Goal: Transaction & Acquisition: Purchase product/service

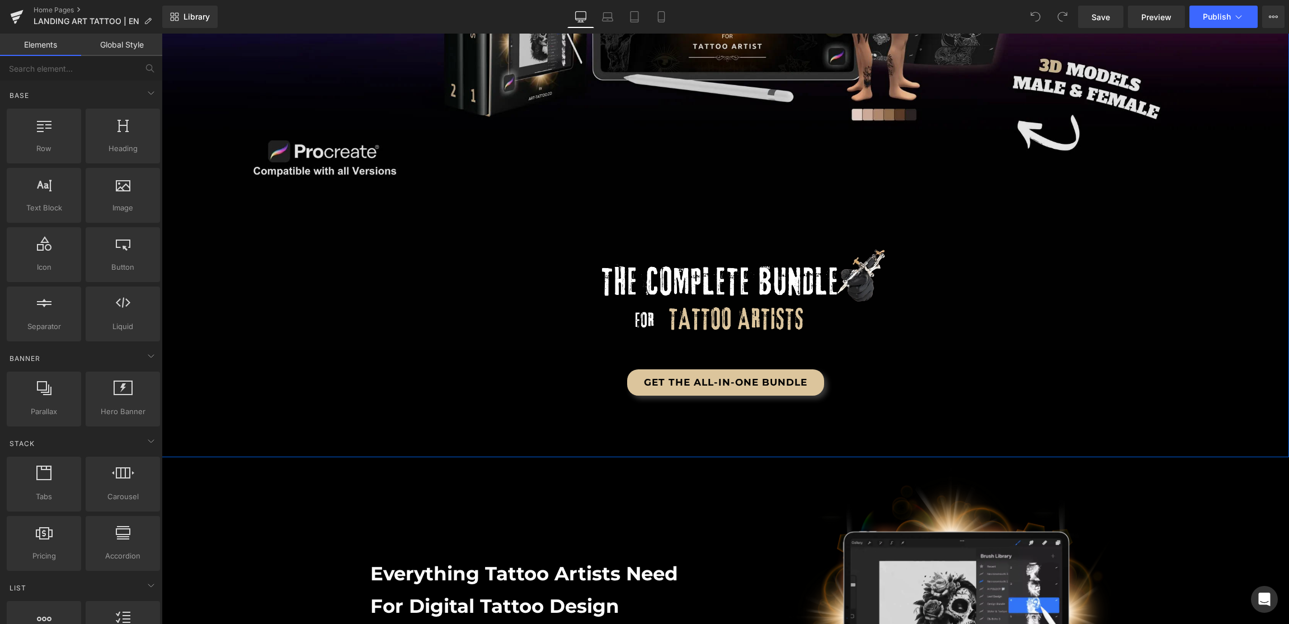
scroll to position [470, 0]
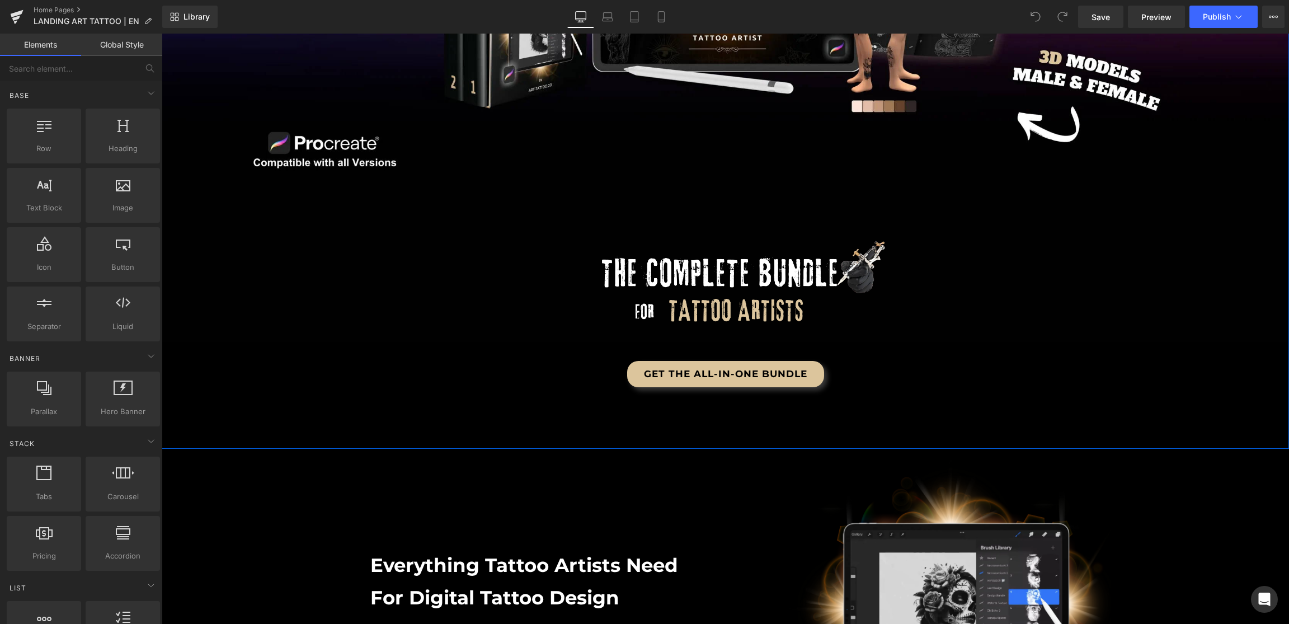
click at [712, 372] on div "get the all-in-one bundle Button" at bounding box center [725, 374] width 655 height 26
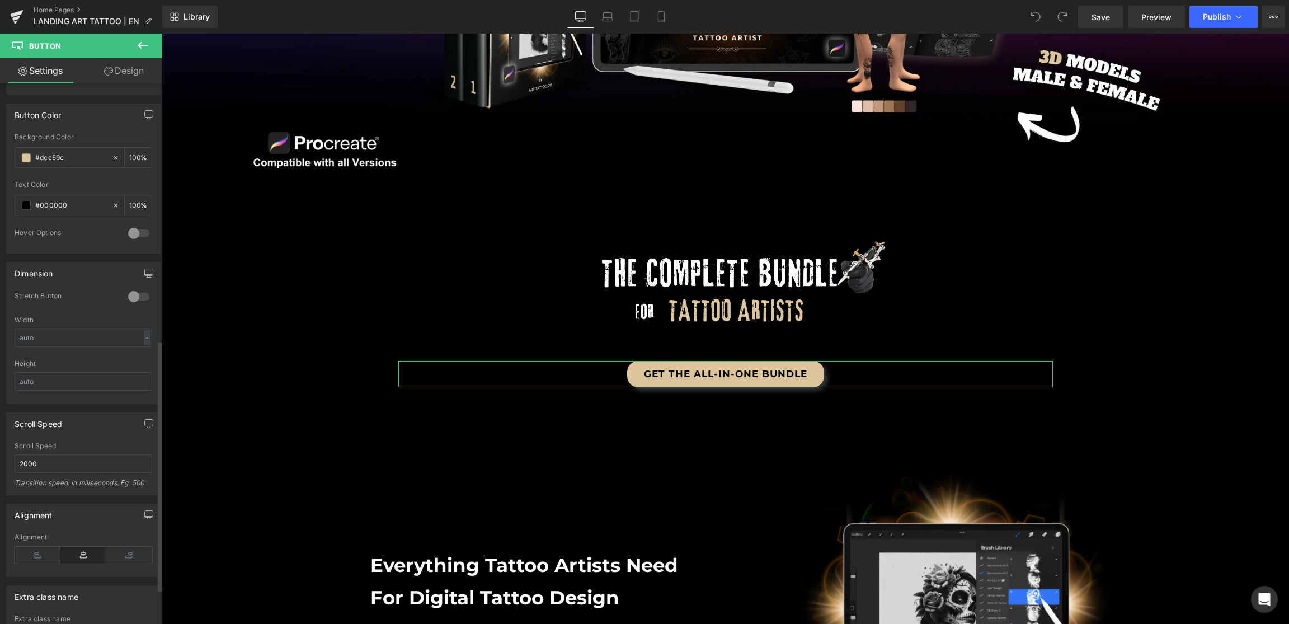
scroll to position [553, 0]
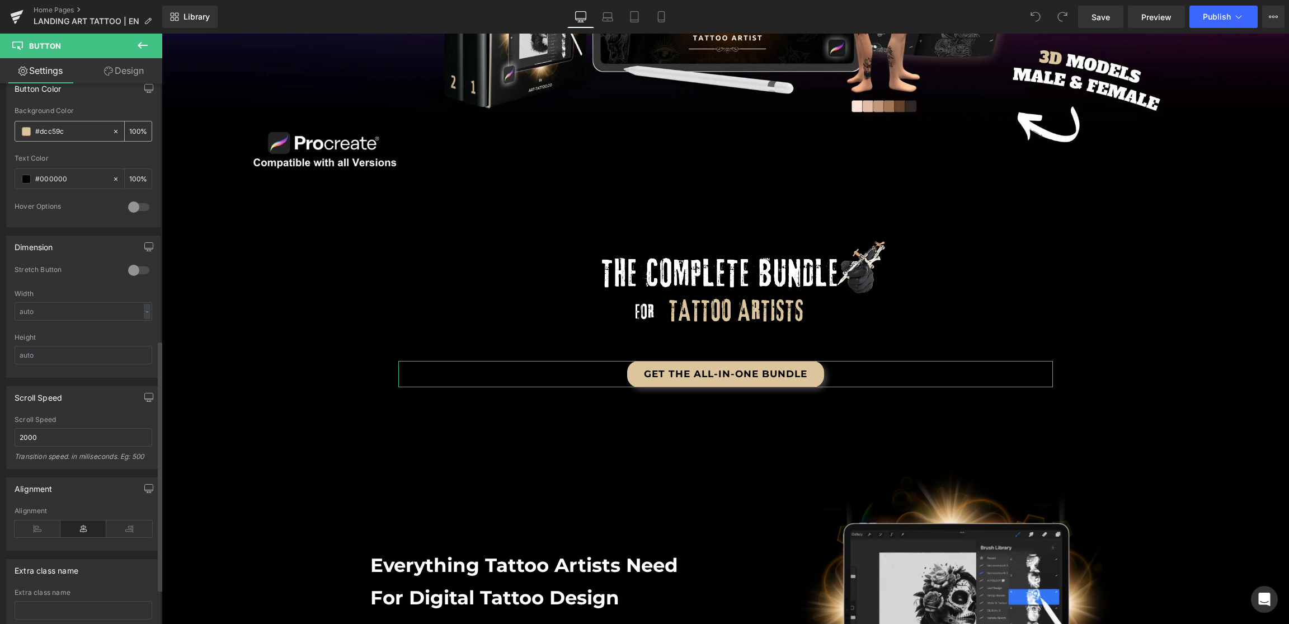
click at [47, 134] on input "#dcc59c" at bounding box center [71, 131] width 72 height 12
click at [72, 125] on input "#dcc59c" at bounding box center [71, 130] width 72 height 12
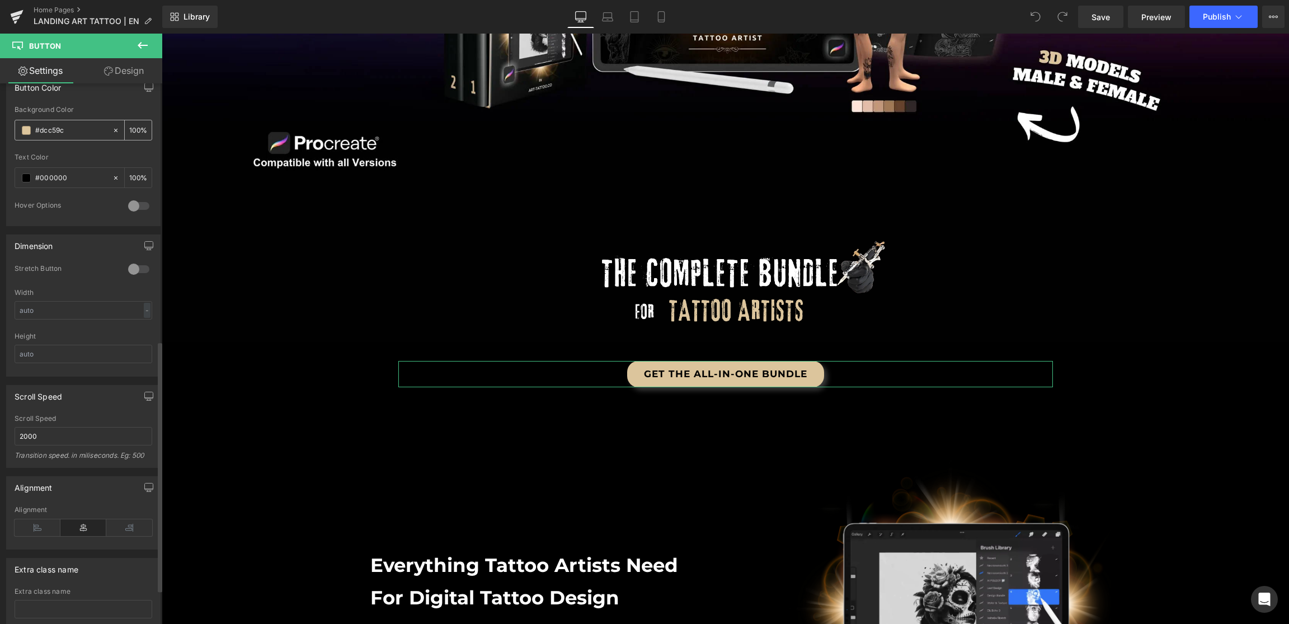
click at [72, 125] on input "#dcc59c" at bounding box center [71, 130] width 72 height 12
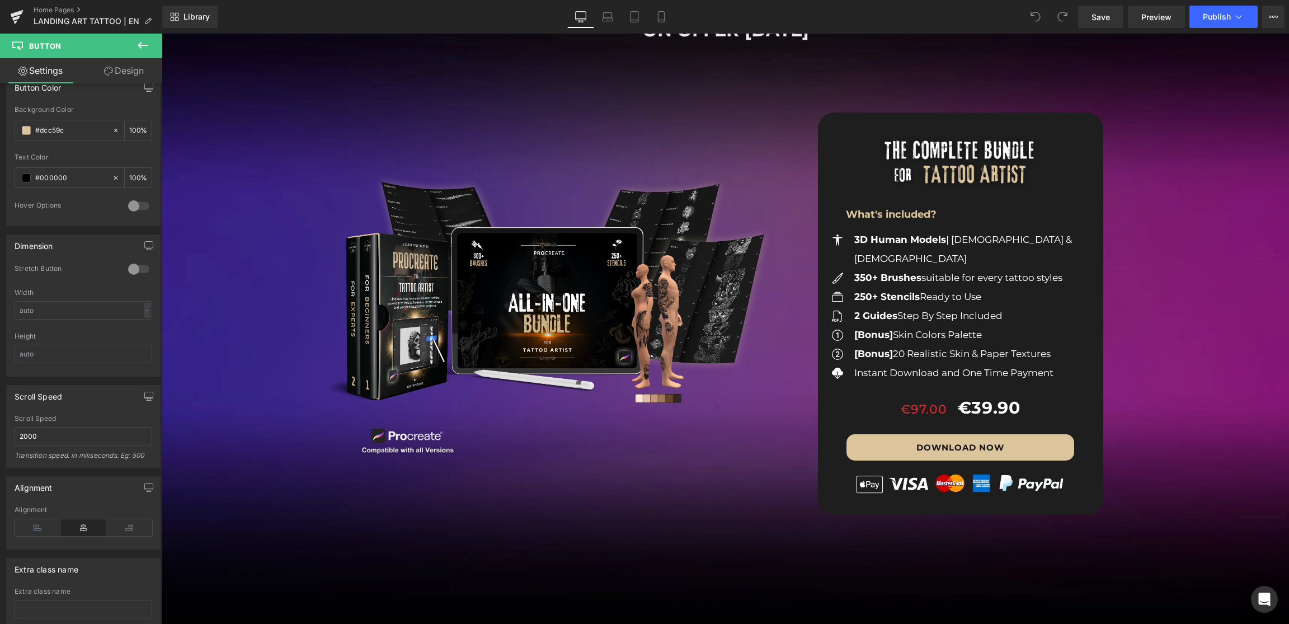
scroll to position [1340, 0]
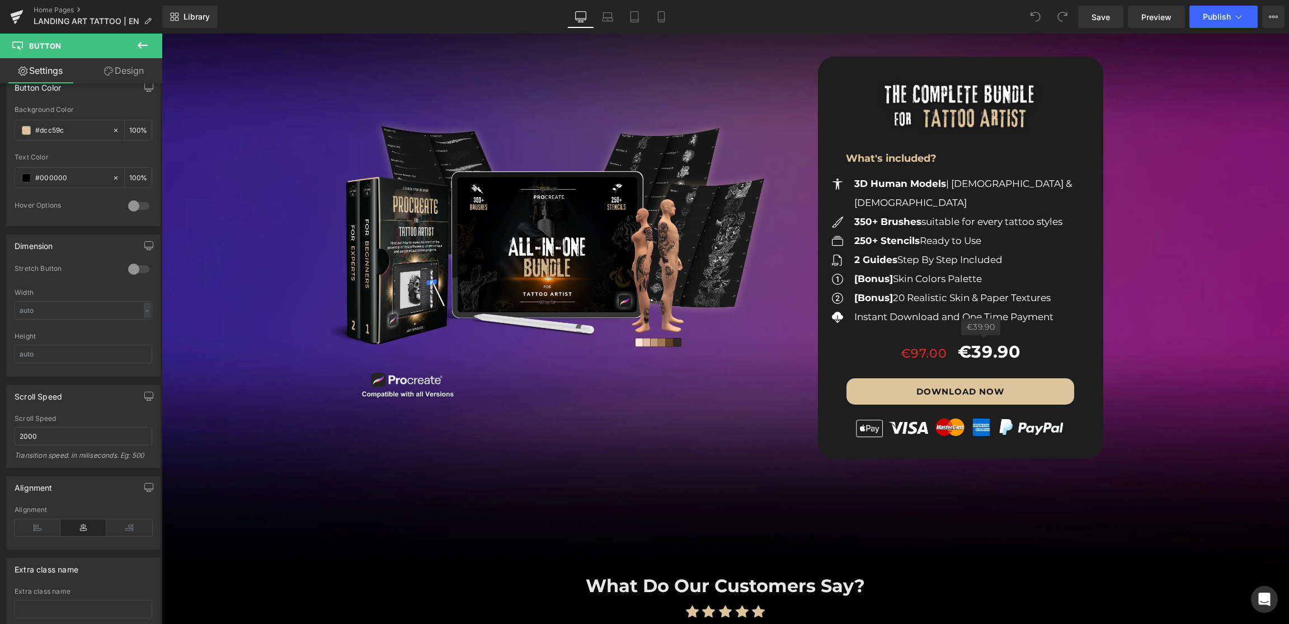
click at [921, 346] on span "€97.00" at bounding box center [924, 353] width 46 height 15
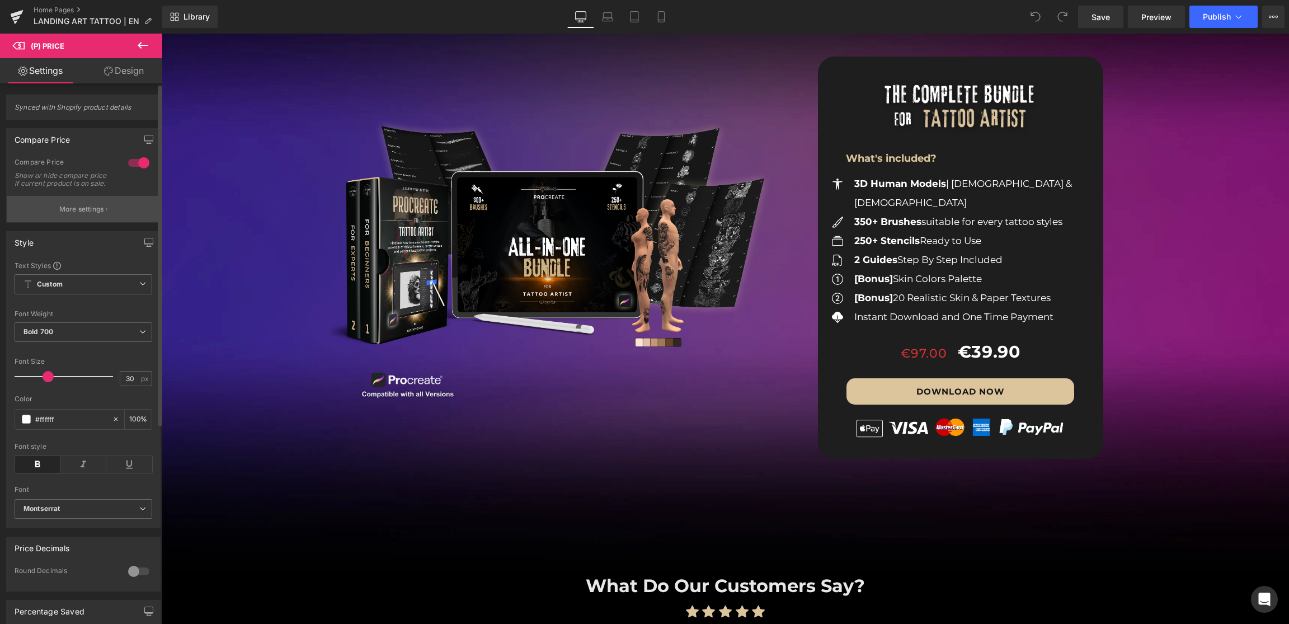
click at [69, 207] on button "More settings" at bounding box center [83, 209] width 153 height 26
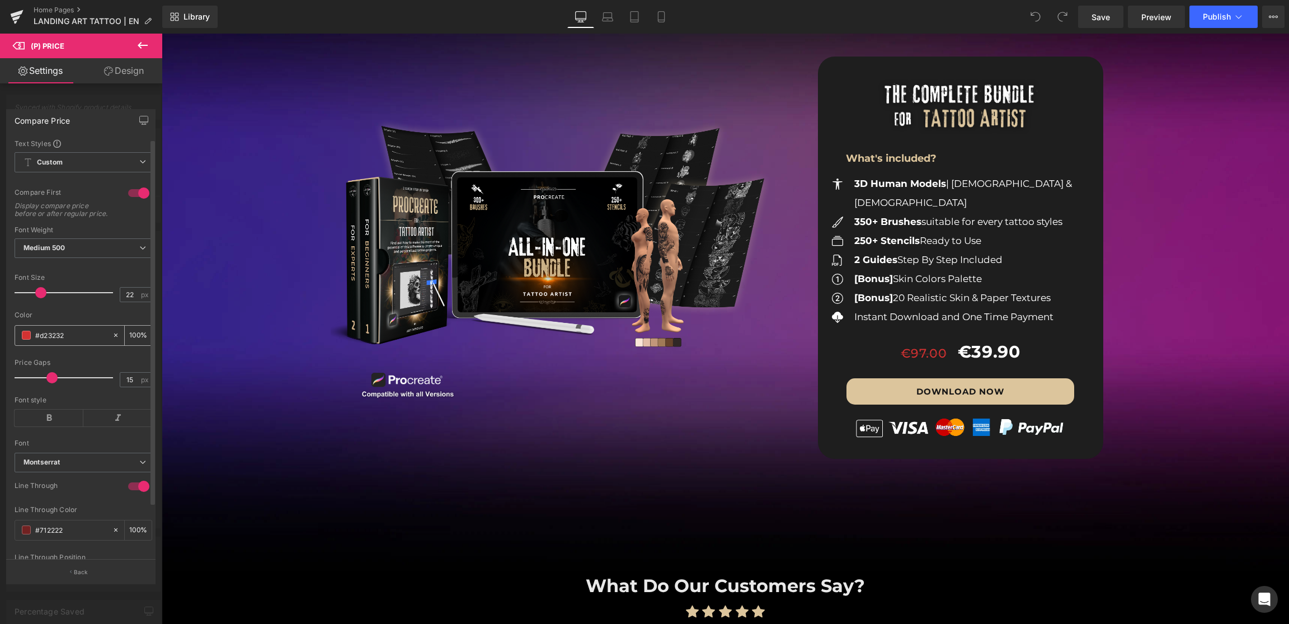
click at [67, 345] on div "#d23232" at bounding box center [63, 336] width 97 height 20
click at [71, 341] on input "#d23232" at bounding box center [71, 335] width 72 height 12
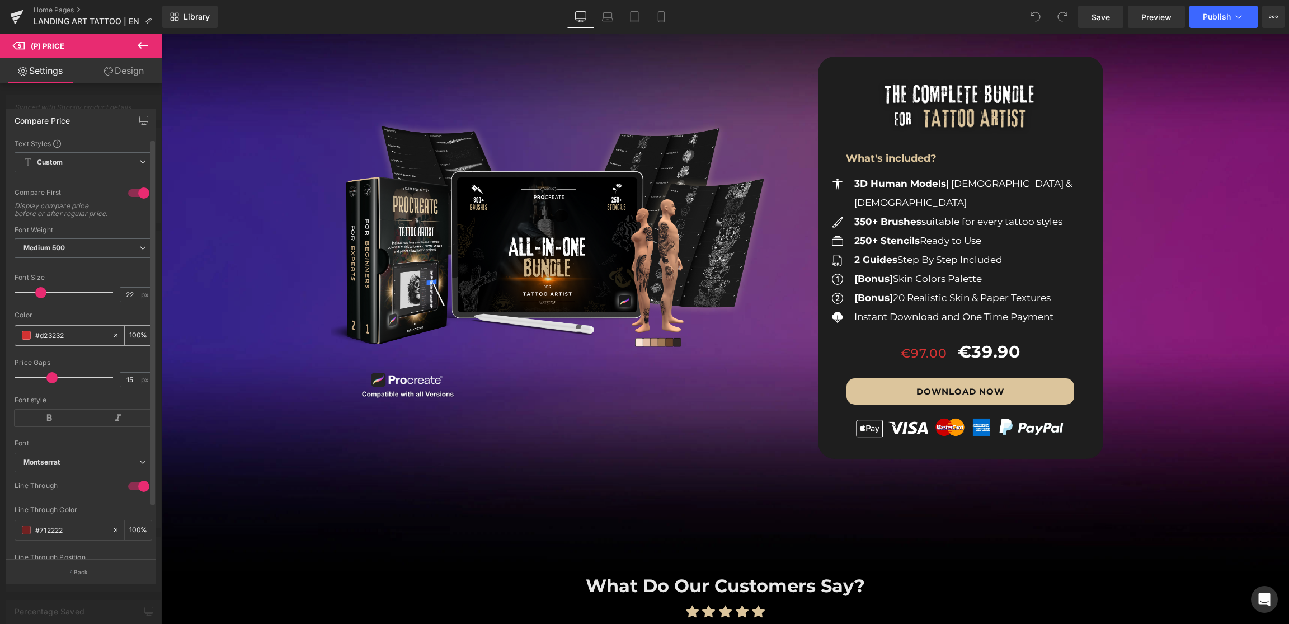
click at [71, 341] on input "#d23232" at bounding box center [71, 335] width 72 height 12
